Goal: Use online tool/utility: Use online tool/utility

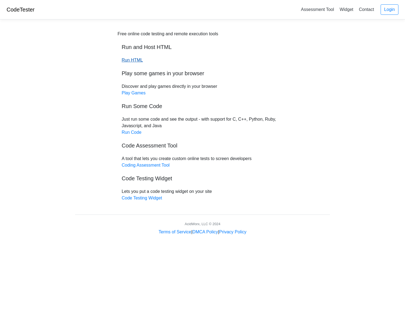
click at [135, 60] on link "Run HTML" at bounding box center [132, 60] width 21 height 5
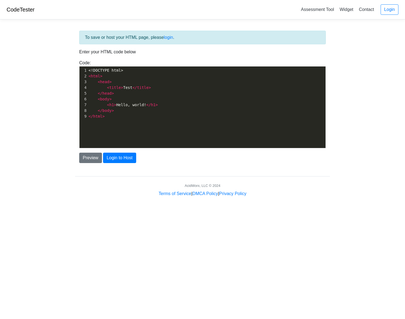
click at [120, 68] on pre "<!DOCTYPE html>" at bounding box center [208, 71] width 242 height 6
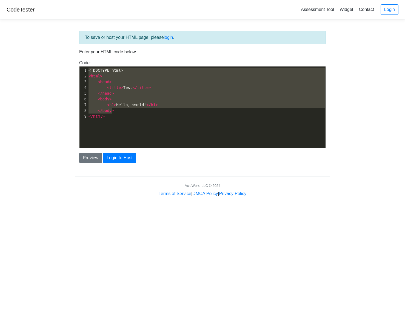
type textarea "<html> <head> <title>Test</title> </head> <body> <h1>Hello, world!</h1> </body>"
drag, startPoint x: 117, startPoint y: 113, endPoint x: 89, endPoint y: 94, distance: 33.3
click at [75, 74] on div "Code: <!DOCTYPE html> <html> <head> <title>Test</title> </head> <body> <h1>Hell…" at bounding box center [202, 104] width 255 height 89
drag, startPoint x: 112, startPoint y: 119, endPoint x: 70, endPoint y: 57, distance: 75.4
click at [70, 57] on body "CodeTester Assessment Tool Widget Contact Login To save or host your HTML page,…" at bounding box center [202, 98] width 405 height 197
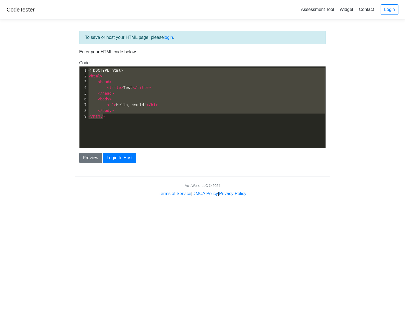
type textarea "​<!DOCTYPE html> <html> <head> <title>Test</title> </head> <body> <h1>Hello, wo…"
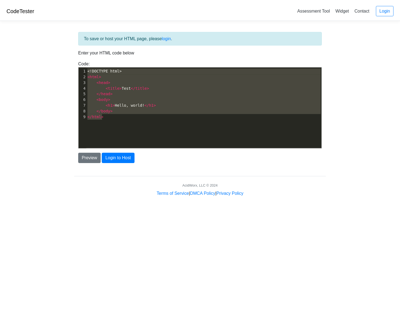
scroll to position [94, 0]
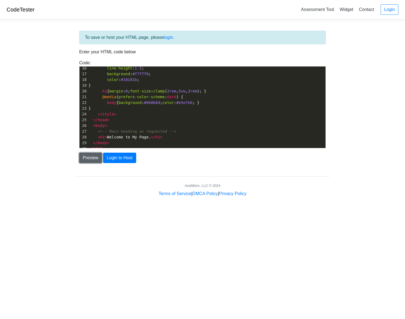
click at [91, 158] on button "Preview" at bounding box center [90, 158] width 23 height 10
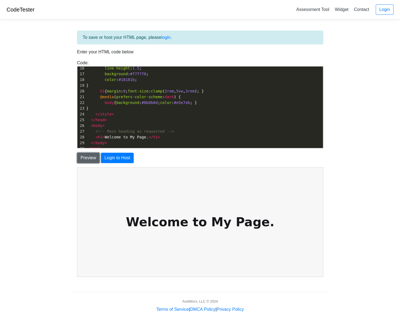
scroll to position [0, 0]
